Goal: Task Accomplishment & Management: Complete application form

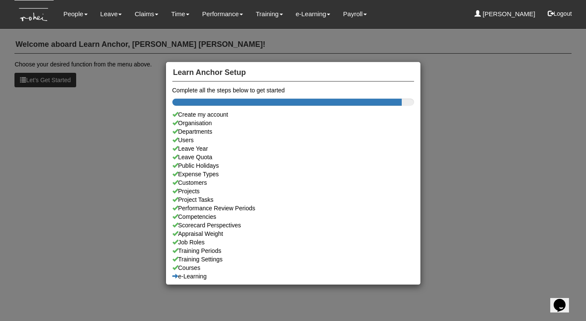
click at [115, 17] on div "Learn Anchor Setup Complete all the steps below to get started Create my accoun…" at bounding box center [293, 160] width 586 height 321
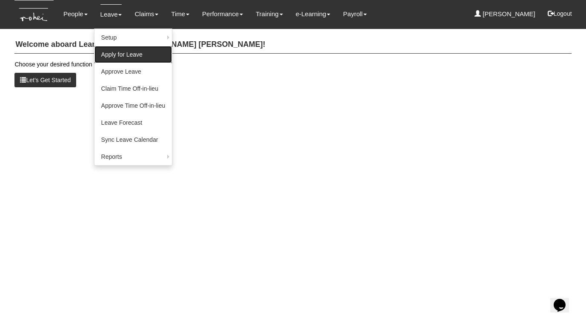
click at [115, 53] on link "Apply for Leave" at bounding box center [134, 54] width 78 height 17
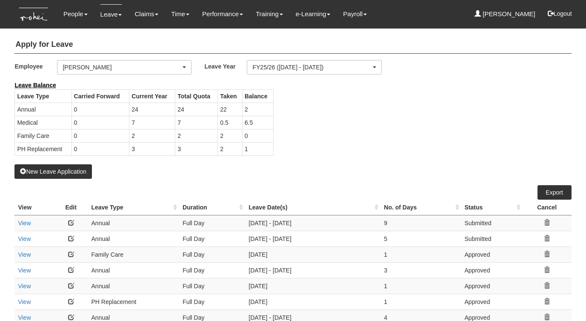
select select "50"
click at [35, 167] on button "New Leave Application" at bounding box center [53, 171] width 78 height 14
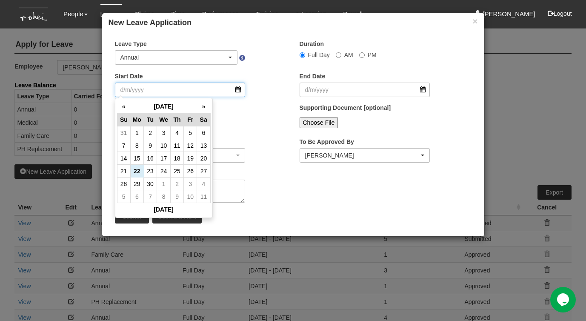
click at [237, 90] on input "Start Date" at bounding box center [180, 90] width 131 height 14
click at [200, 107] on th "»" at bounding box center [203, 106] width 13 height 13
click at [189, 158] on td "19" at bounding box center [190, 158] width 13 height 13
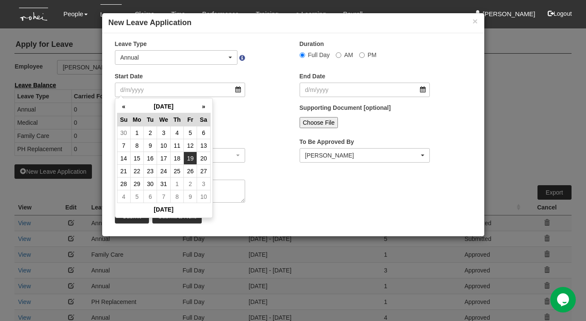
type input "[DATE]"
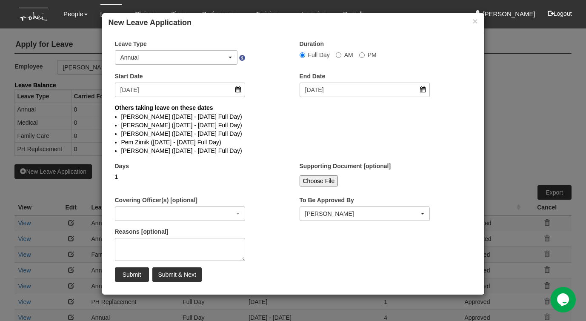
select select
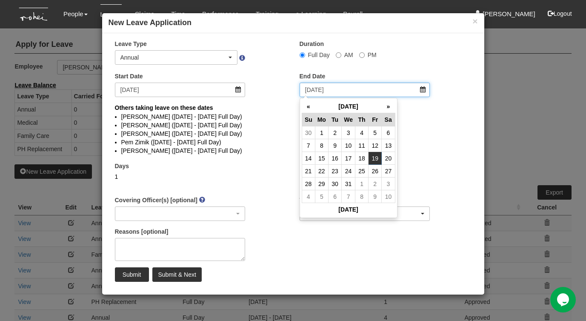
click at [422, 87] on input "[DATE]" at bounding box center [365, 90] width 131 height 14
click at [322, 174] on td "22" at bounding box center [321, 171] width 13 height 13
type input "22/12/2025"
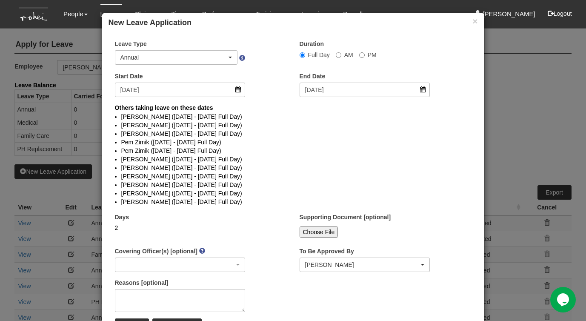
select select
click at [425, 89] on input "22/12/2025" at bounding box center [365, 90] width 131 height 14
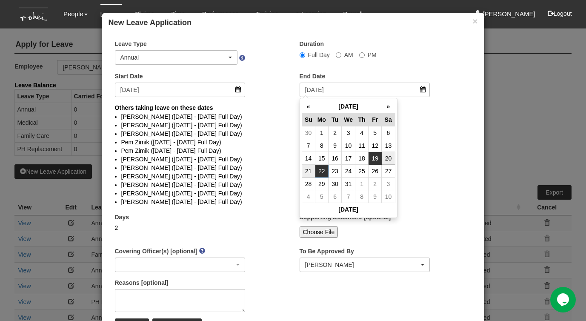
click at [376, 158] on td "19" at bounding box center [375, 158] width 13 height 13
type input "19/12/2025"
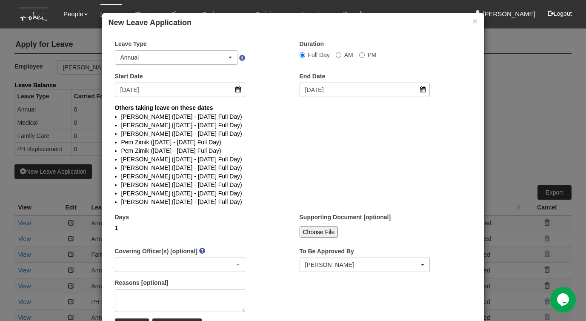
click at [305, 158] on li "Miguel Velasquez (22/12/2025 - 23/12/2025 Full Day)" at bounding box center [293, 159] width 344 height 9
click at [473, 22] on button "×" at bounding box center [475, 21] width 5 height 9
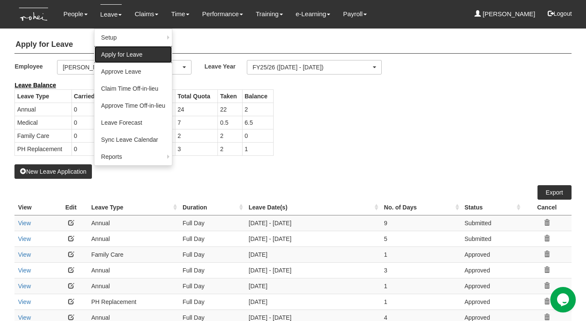
click at [108, 54] on link "Apply for Leave" at bounding box center [134, 54] width 78 height 17
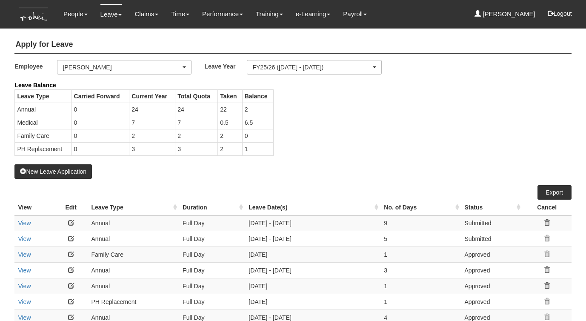
select select "50"
click at [40, 170] on button "New Leave Application" at bounding box center [53, 171] width 78 height 14
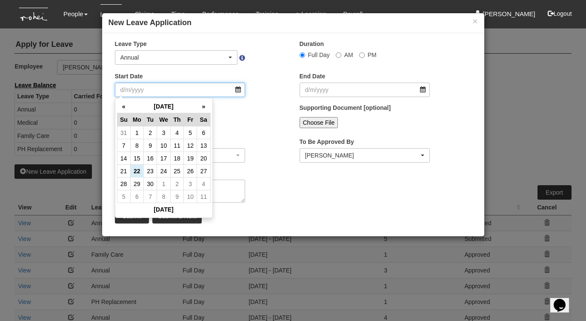
click at [238, 91] on input "Start Date" at bounding box center [180, 90] width 131 height 14
click at [190, 155] on td "19" at bounding box center [190, 158] width 13 height 13
type input "19/9/2025"
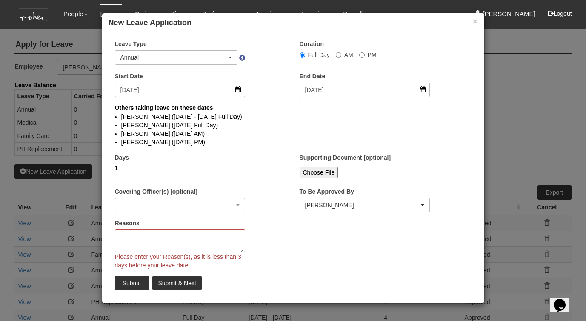
select select
click at [423, 90] on input "19/9/2025" at bounding box center [365, 90] width 131 height 14
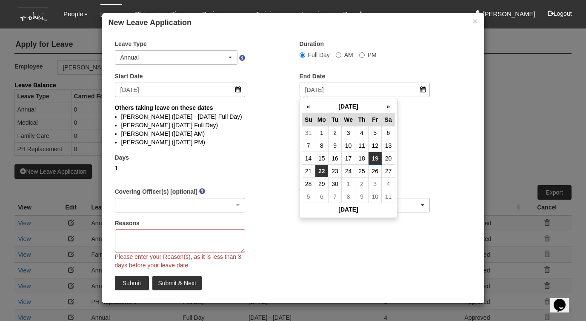
click at [322, 173] on td "22" at bounding box center [321, 171] width 13 height 13
type input "22/9/2025"
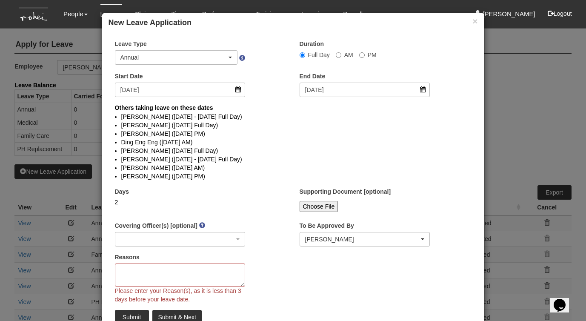
select select
click at [145, 150] on li "Rayza Gardon (19/9/2025 Full Day)" at bounding box center [293, 151] width 344 height 9
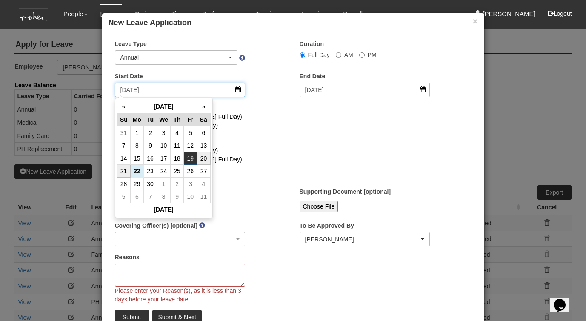
click at [237, 91] on input "19/9/2025" at bounding box center [180, 90] width 131 height 14
click at [204, 143] on td "13" at bounding box center [203, 145] width 13 height 13
type input "13/9/2025"
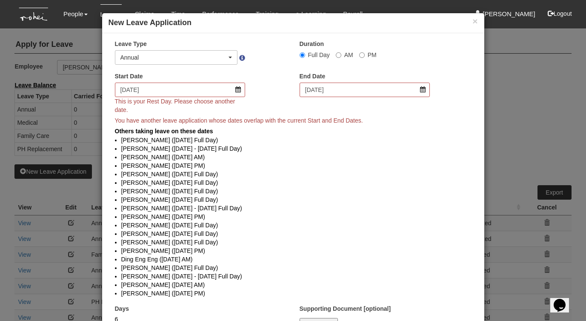
select select
click at [423, 88] on input "22/9/2025" at bounding box center [365, 90] width 131 height 14
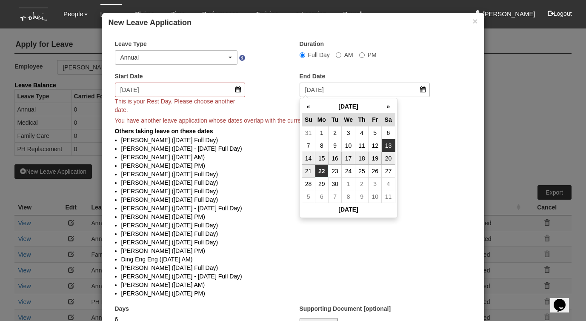
click at [387, 145] on td "13" at bounding box center [388, 145] width 13 height 13
type input "13/9/2025"
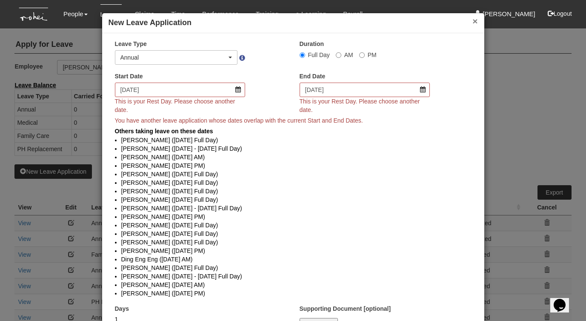
click at [475, 21] on button "×" at bounding box center [475, 21] width 5 height 9
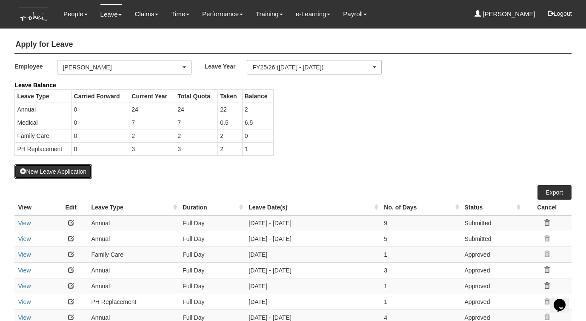
click at [41, 172] on button "New Leave Application" at bounding box center [53, 171] width 78 height 14
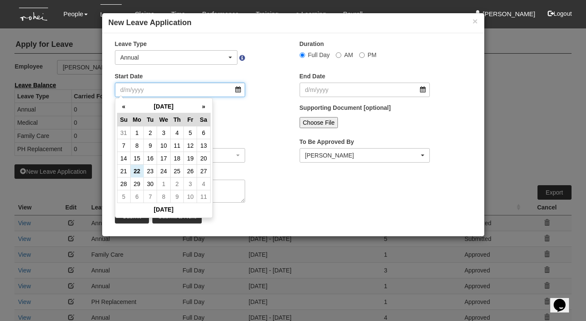
click at [239, 92] on input "Start Date" at bounding box center [180, 90] width 131 height 14
click at [136, 158] on td "15" at bounding box center [136, 158] width 13 height 13
type input "15/9/2025"
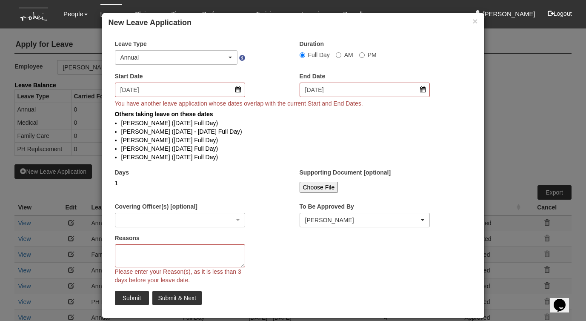
select select
click at [238, 91] on input "15/9/2025" at bounding box center [180, 90] width 131 height 14
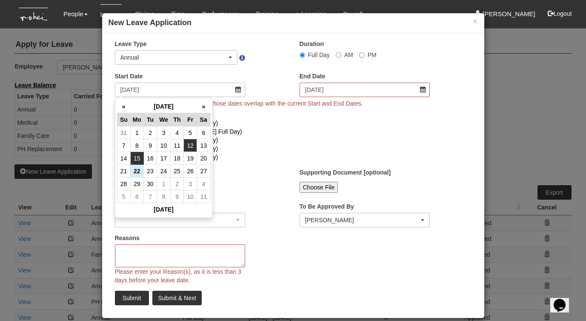
click at [192, 148] on td "12" at bounding box center [190, 145] width 13 height 13
type input "12/9/2025"
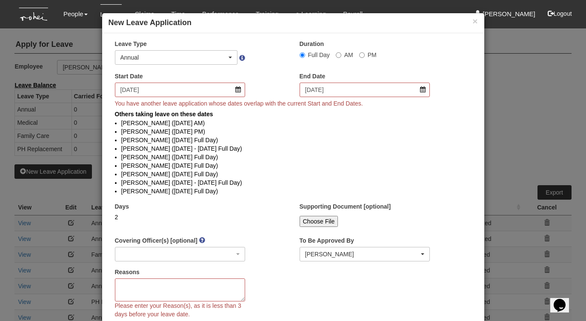
select select
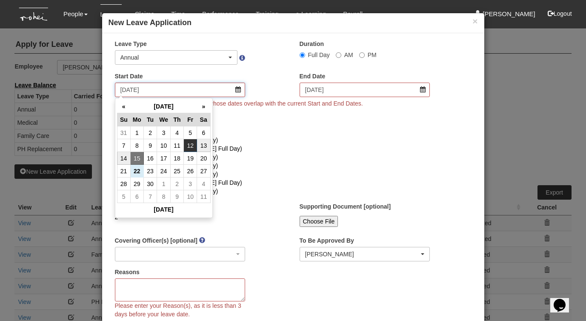
click at [239, 89] on input "12/9/2025" at bounding box center [180, 90] width 131 height 14
click at [204, 106] on th "»" at bounding box center [203, 106] width 13 height 13
click at [192, 147] on td "12" at bounding box center [190, 145] width 13 height 13
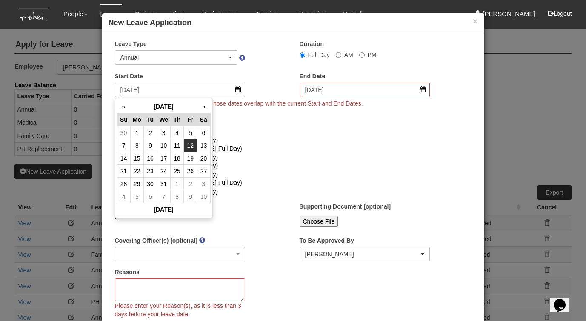
type input "12/12/2025"
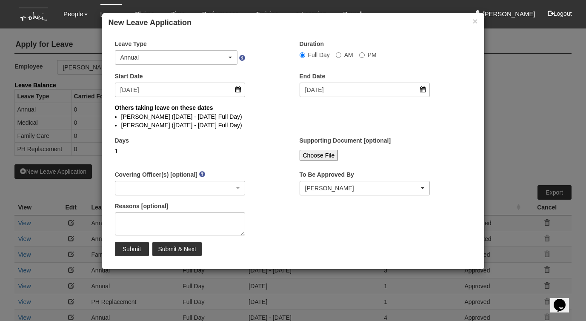
select select
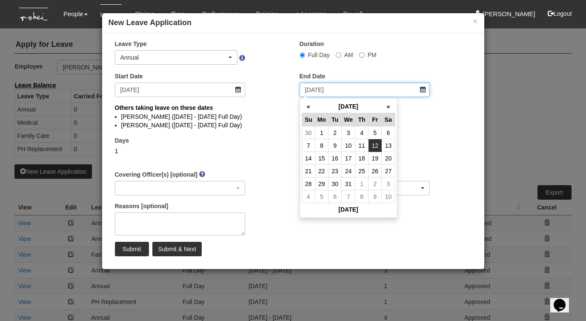
click at [423, 90] on input "12/12/2025" at bounding box center [365, 90] width 131 height 14
click at [321, 159] on td "15" at bounding box center [321, 158] width 13 height 13
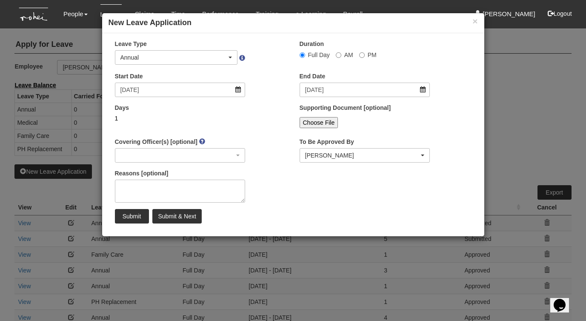
type input "15/12/2025"
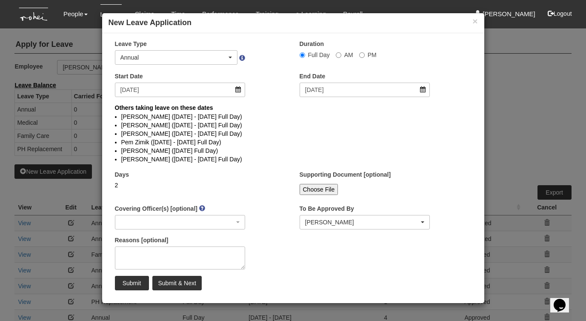
select select
click at [476, 21] on button "×" at bounding box center [475, 21] width 5 height 9
